Goal: Task Accomplishment & Management: Manage account settings

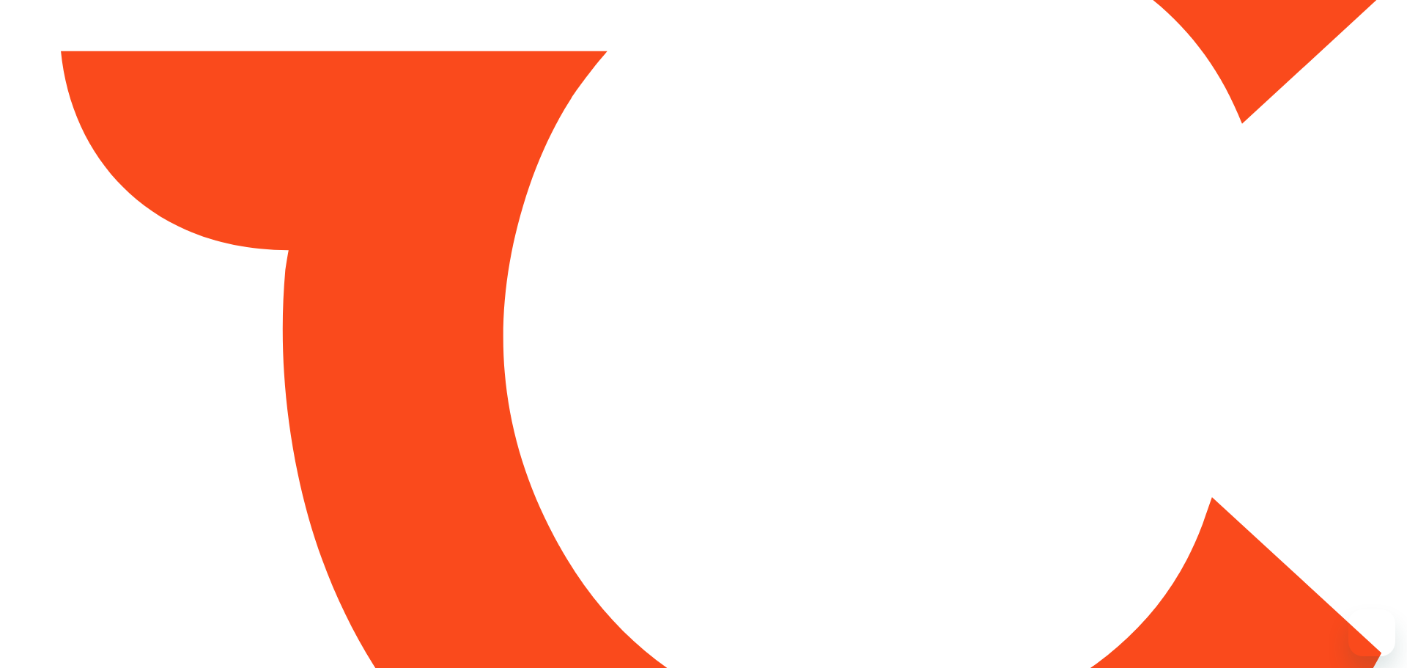
type input "*****"
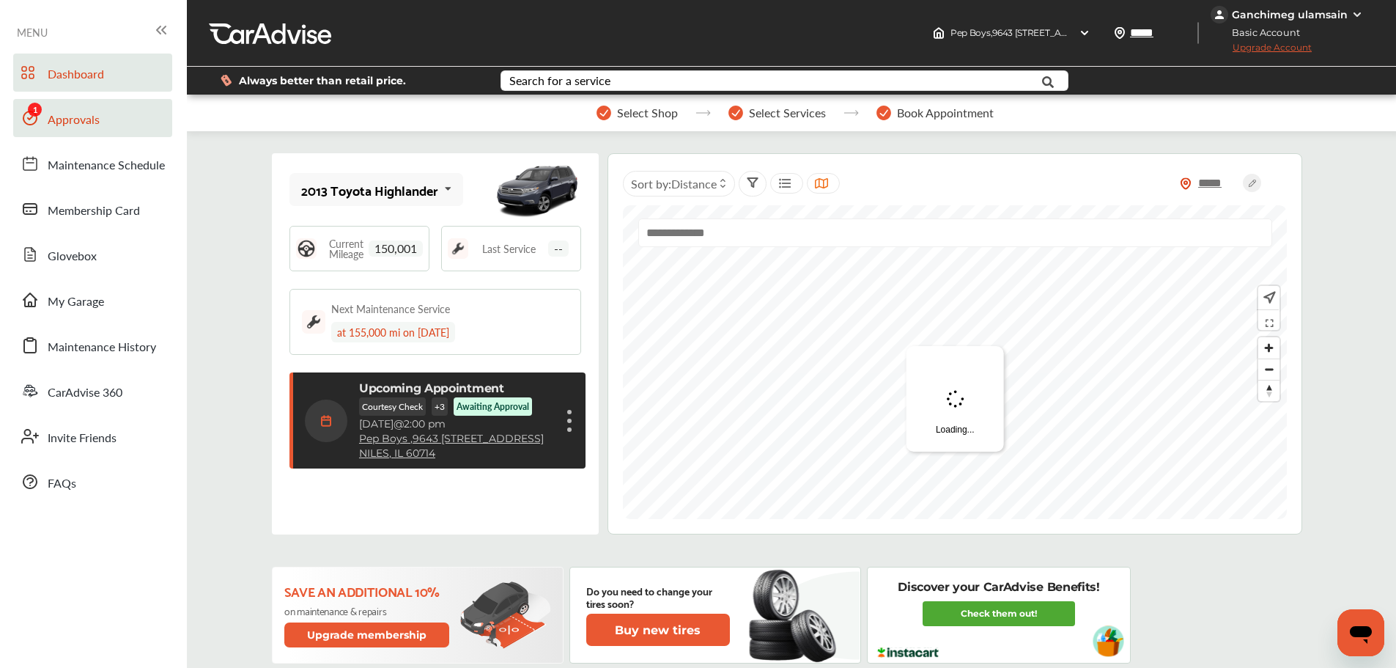
drag, startPoint x: 52, startPoint y: 118, endPoint x: 84, endPoint y: 124, distance: 32.8
click at [52, 118] on span "Approvals" at bounding box center [74, 120] width 52 height 19
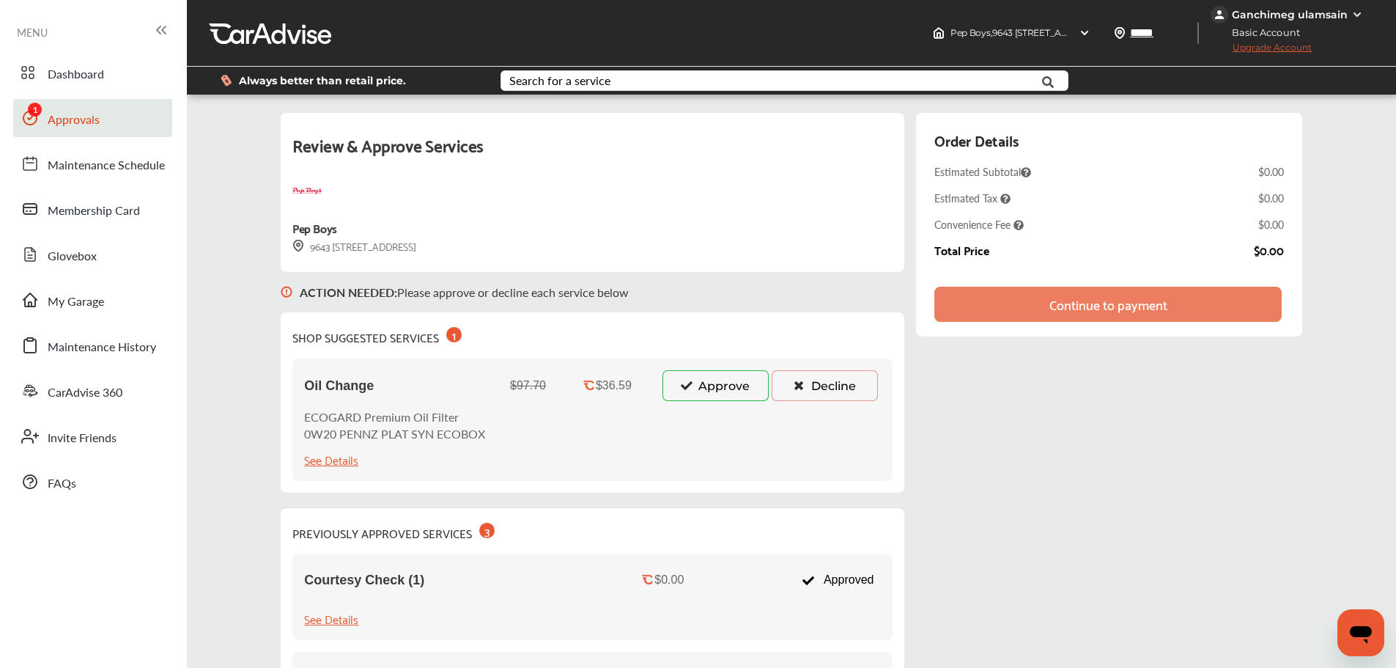
click at [706, 400] on button "Approve" at bounding box center [716, 385] width 106 height 31
